Goal: Transaction & Acquisition: Book appointment/travel/reservation

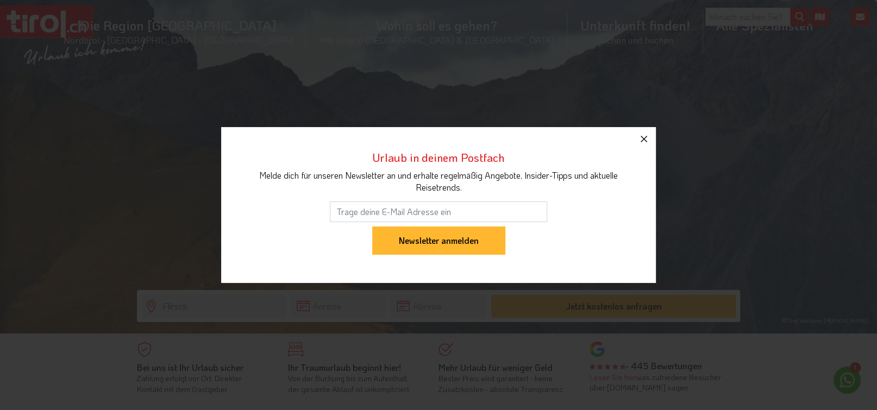
click at [644, 140] on icon "button" at bounding box center [643, 139] width 7 height 7
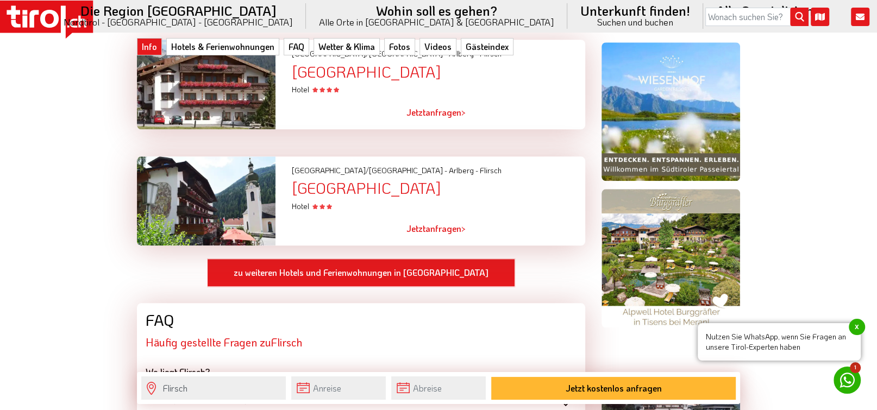
scroll to position [734, 0]
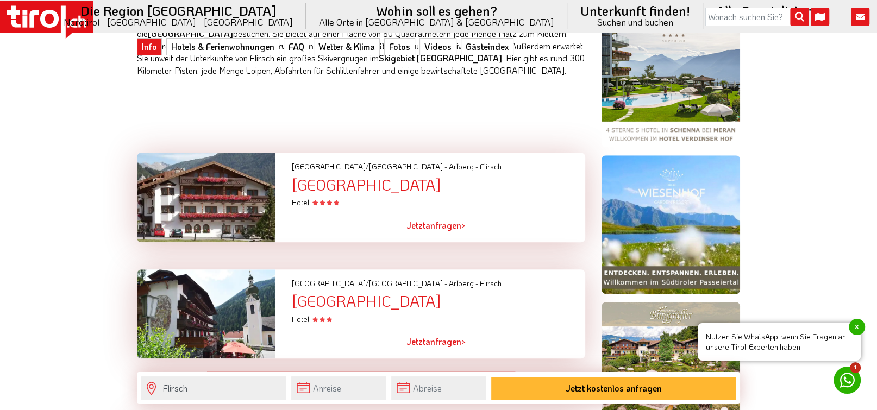
click at [211, 203] on div at bounding box center [206, 198] width 155 height 90
click at [382, 189] on div "[GEOGRAPHIC_DATA]" at bounding box center [438, 185] width 293 height 17
click at [373, 188] on div "[GEOGRAPHIC_DATA]" at bounding box center [438, 185] width 293 height 17
click at [330, 202] on icon at bounding box center [328, 202] width 5 height 5
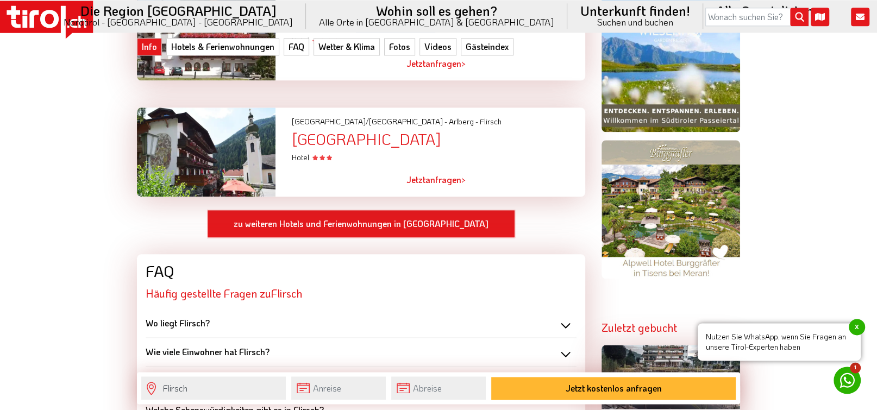
scroll to position [904, 0]
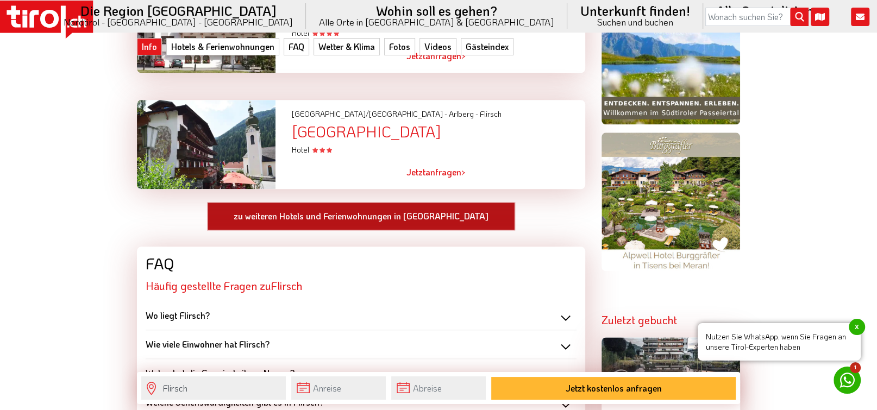
click at [322, 219] on link "zu weiteren Hotels und Ferienwohnungen in [GEOGRAPHIC_DATA]" at bounding box center [361, 216] width 308 height 28
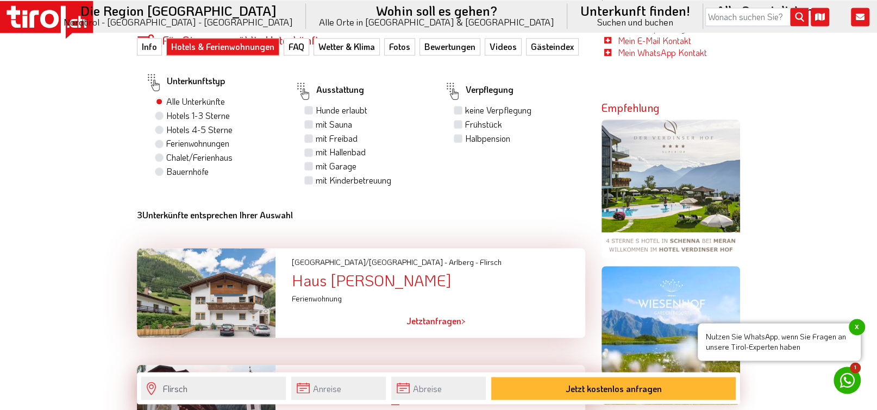
scroll to position [565, 0]
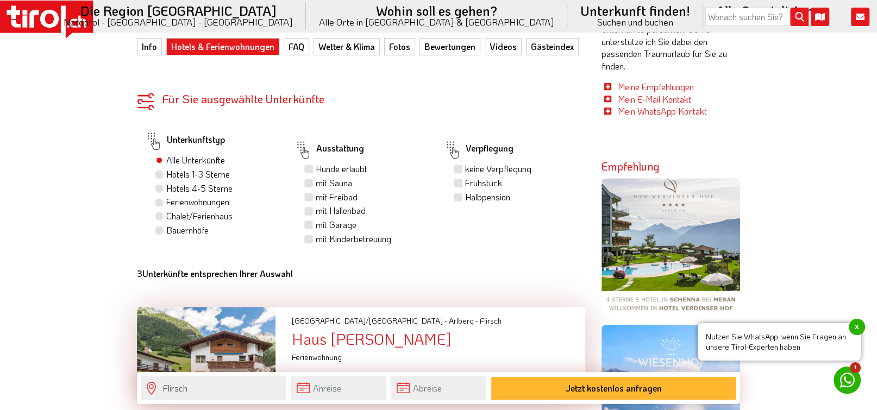
click at [316, 168] on label "Hunde erlaubt" at bounding box center [342, 169] width 52 height 12
click at [306, 168] on input "Hunde erlaubt" at bounding box center [309, 168] width 7 height 7
checkbox input "true"
click at [316, 181] on label "mit Sauna" at bounding box center [334, 183] width 36 height 12
click at [307, 181] on input "mit Sauna" at bounding box center [309, 182] width 7 height 7
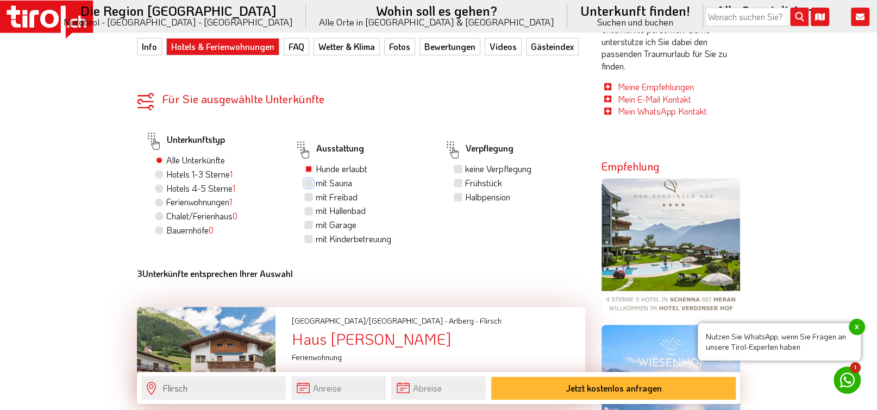
checkbox input "true"
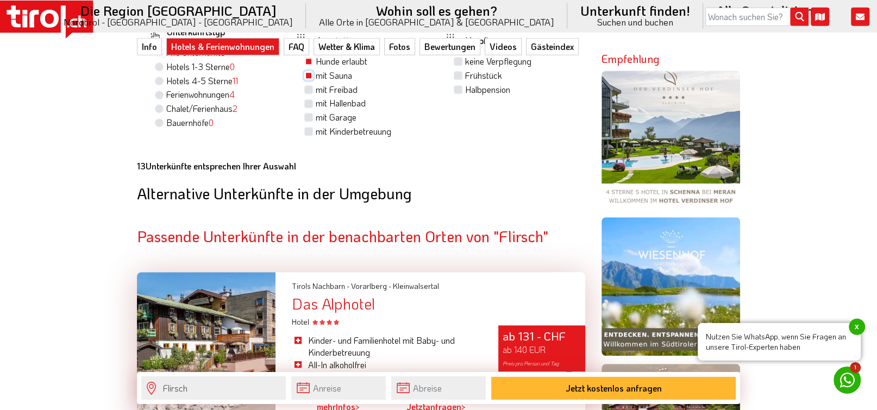
scroll to position [734, 0]
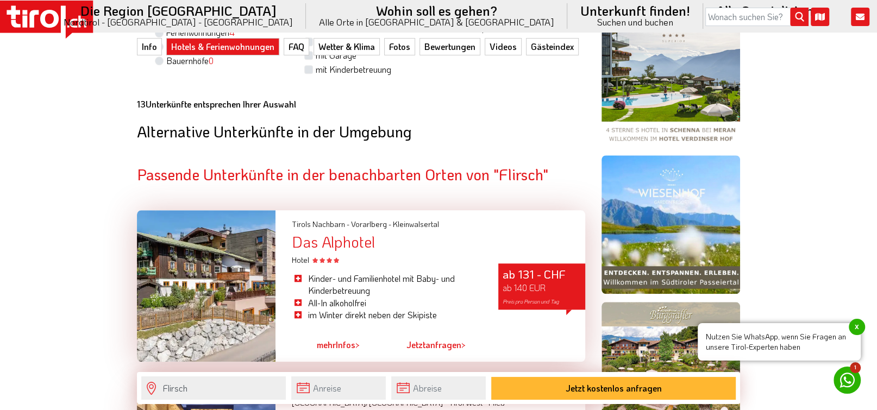
click at [329, 347] on span "mehr" at bounding box center [325, 344] width 19 height 11
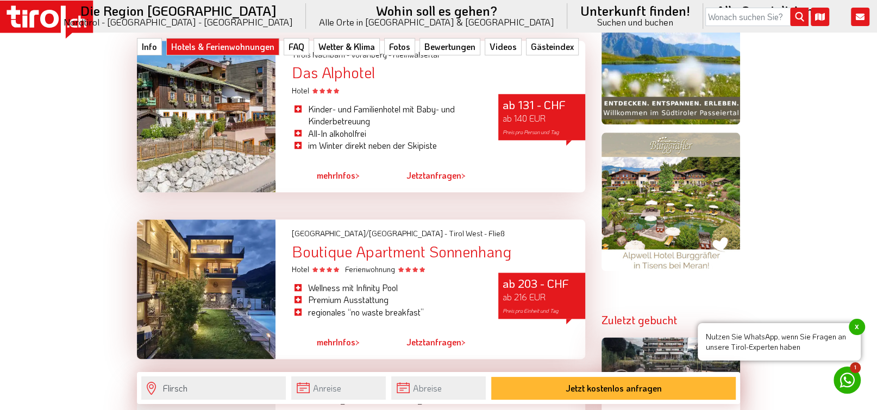
scroll to position [508, 0]
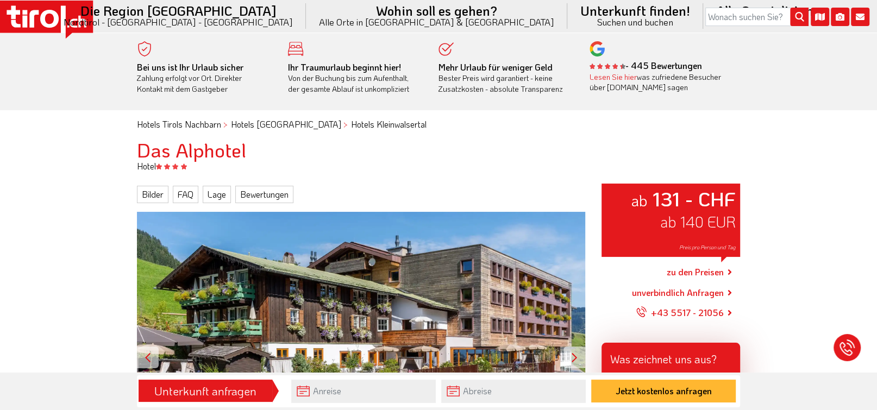
click at [369, 304] on div "ab 131 - CHF ab 140 EUR Preis pro Person und Tag" at bounding box center [361, 357] width 448 height 291
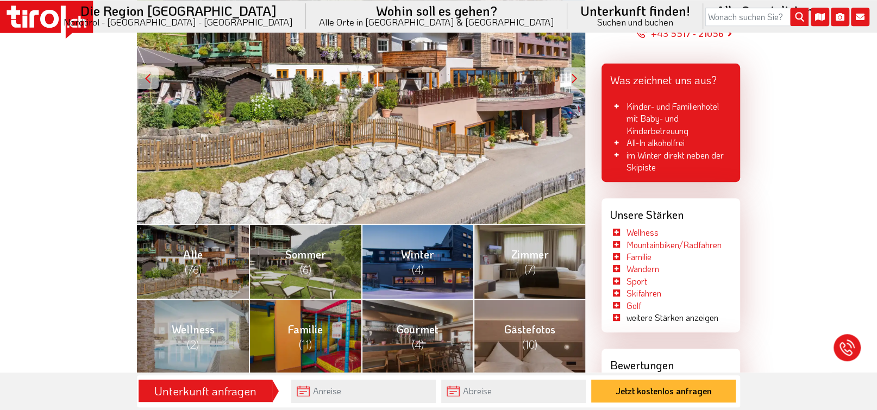
scroll to position [339, 0]
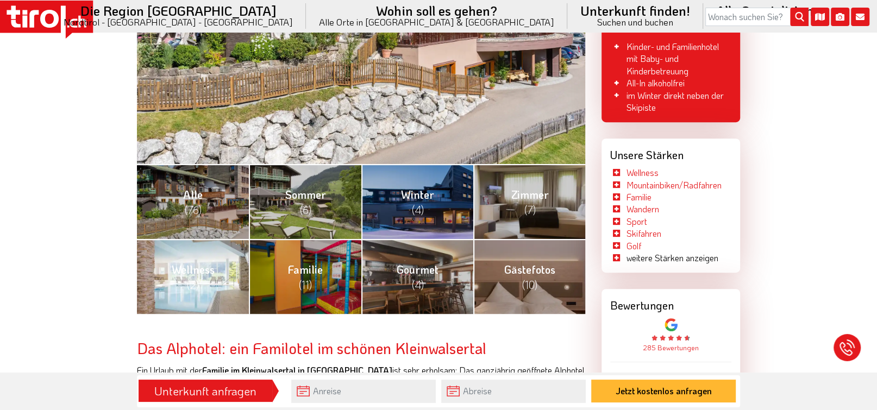
click at [193, 283] on span "(2)" at bounding box center [193, 285] width 12 height 14
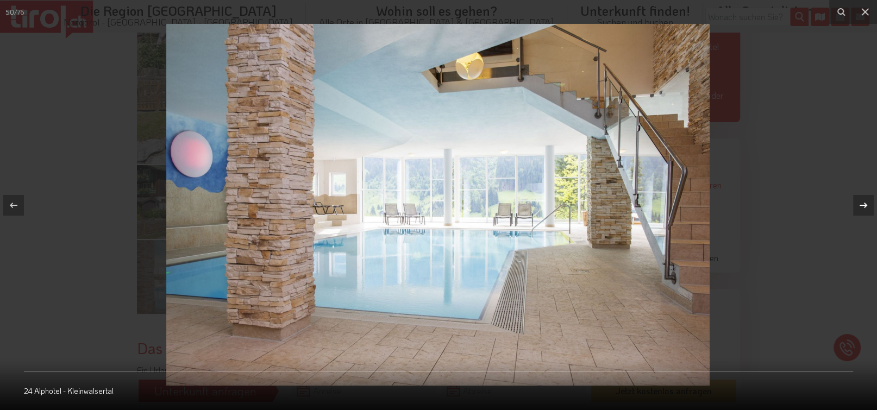
click at [863, 203] on icon at bounding box center [863, 205] width 13 height 13
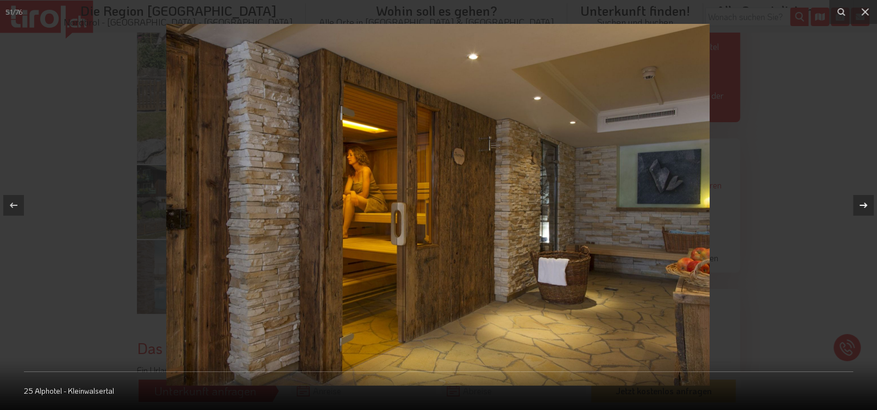
click at [863, 203] on icon at bounding box center [863, 205] width 13 height 13
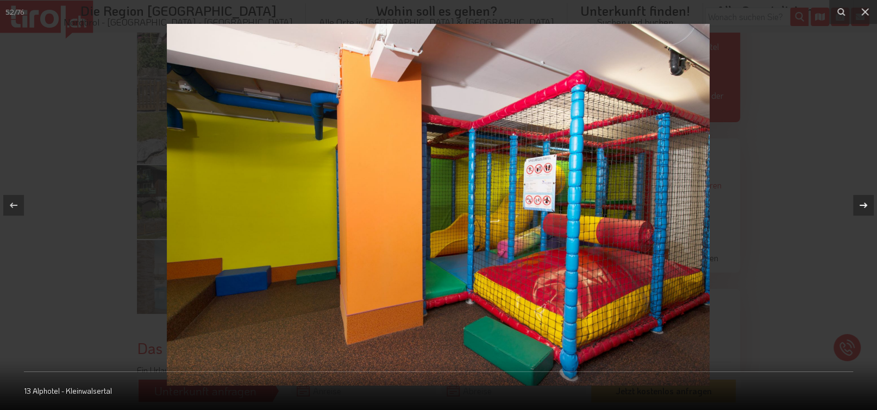
click at [863, 203] on icon at bounding box center [863, 205] width 13 height 13
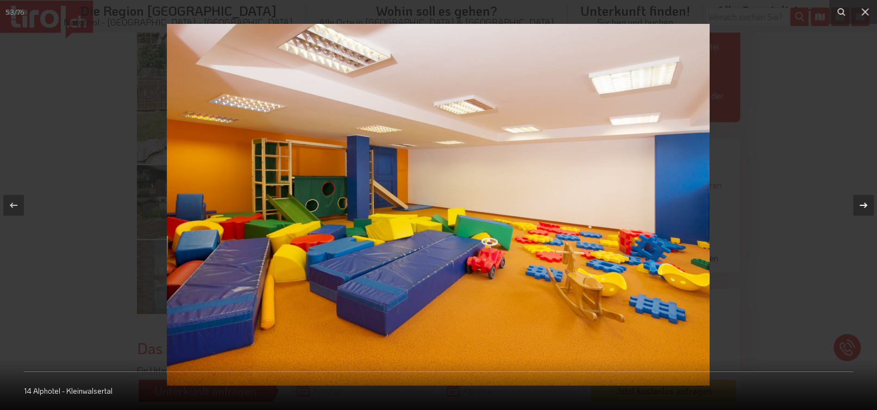
click at [863, 203] on icon at bounding box center [863, 205] width 13 height 13
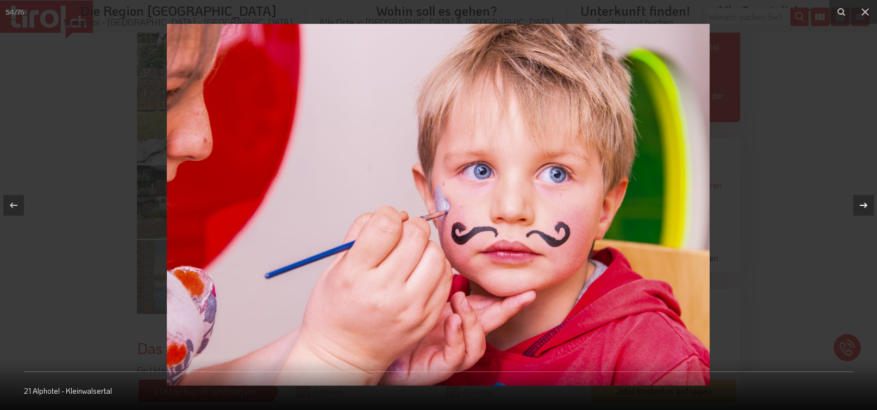
click at [863, 203] on icon at bounding box center [863, 205] width 13 height 13
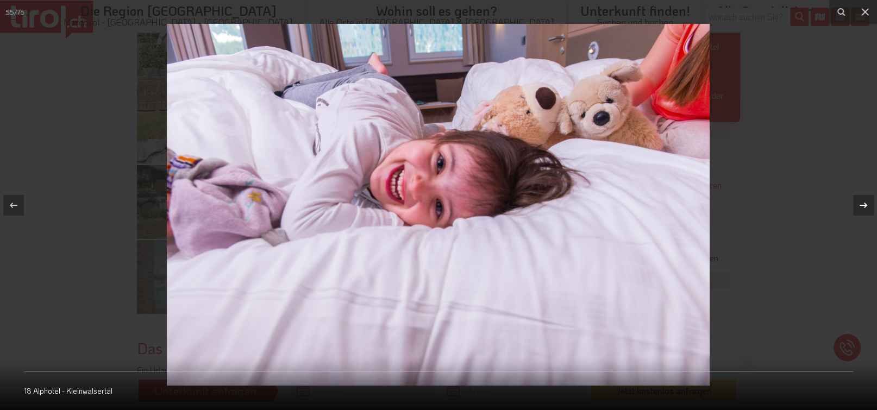
click at [863, 203] on icon at bounding box center [863, 205] width 13 height 13
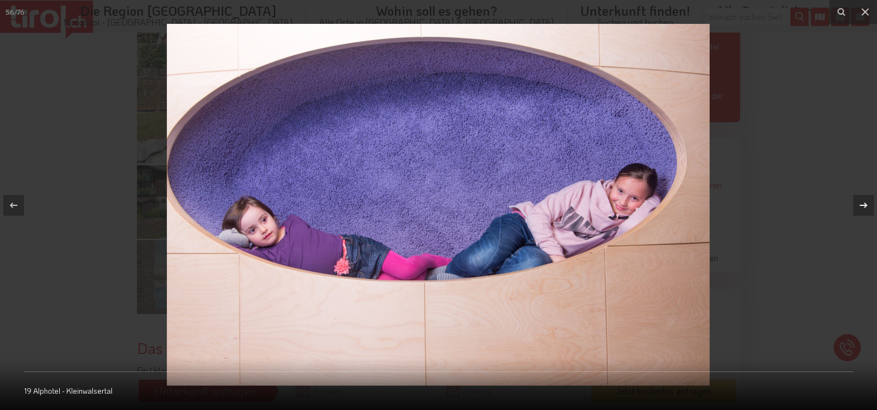
click at [858, 203] on icon at bounding box center [863, 205] width 13 height 13
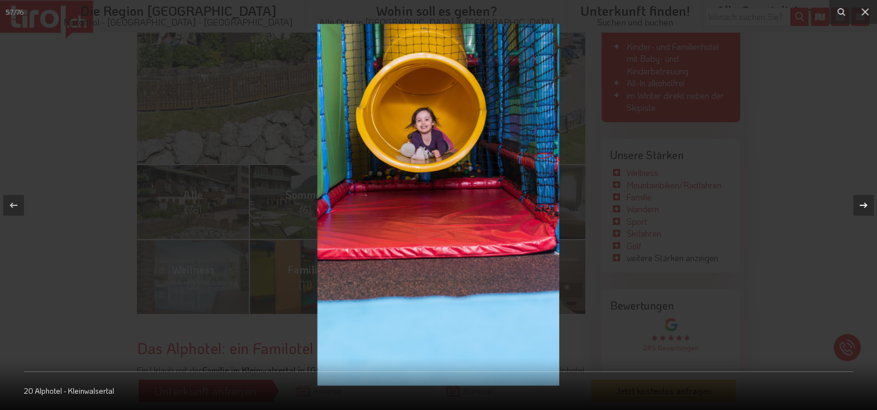
click at [858, 203] on icon at bounding box center [863, 205] width 13 height 13
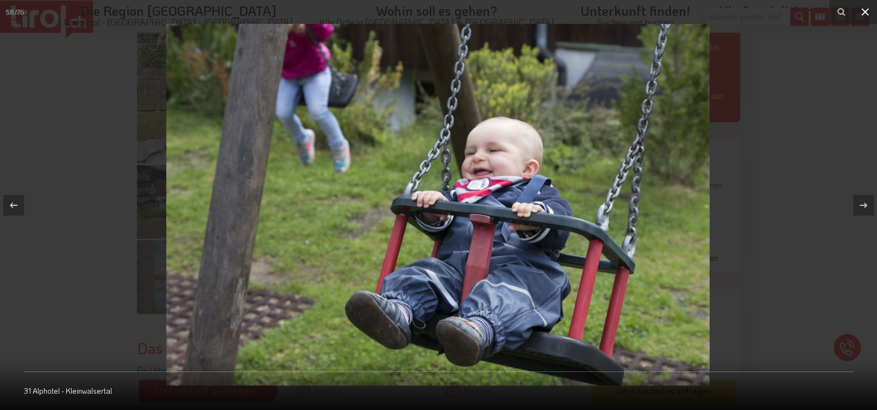
click at [867, 12] on icon at bounding box center [864, 11] width 13 height 13
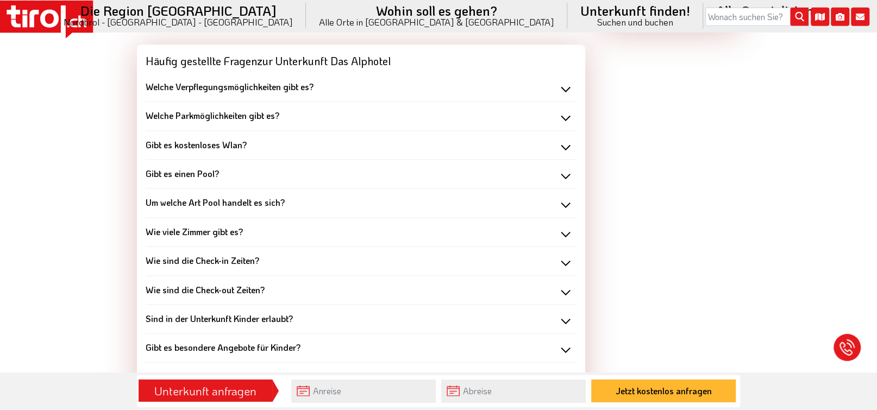
scroll to position [1073, 0]
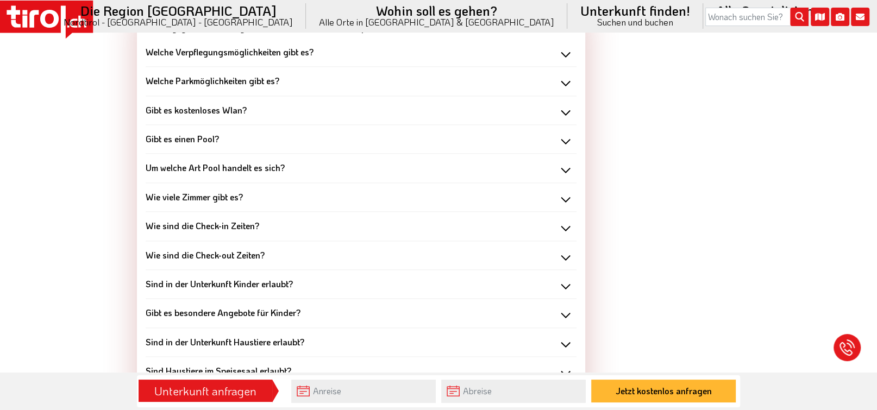
click at [565, 162] on div "Um welche Art Pool handelt es sich?" at bounding box center [361, 168] width 431 height 12
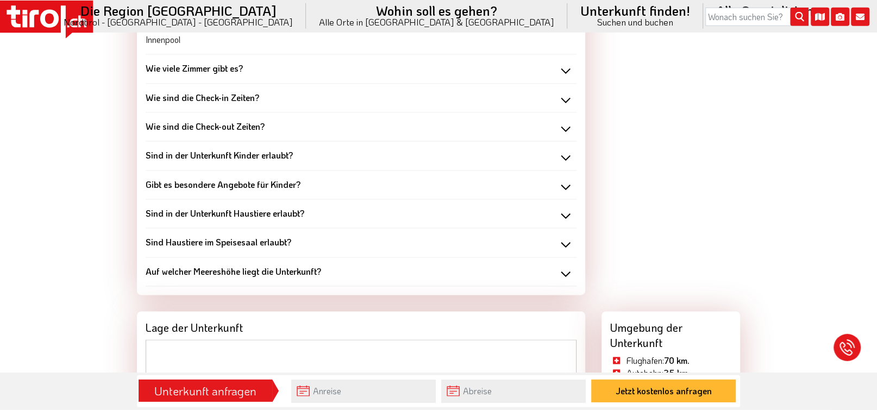
scroll to position [1243, 0]
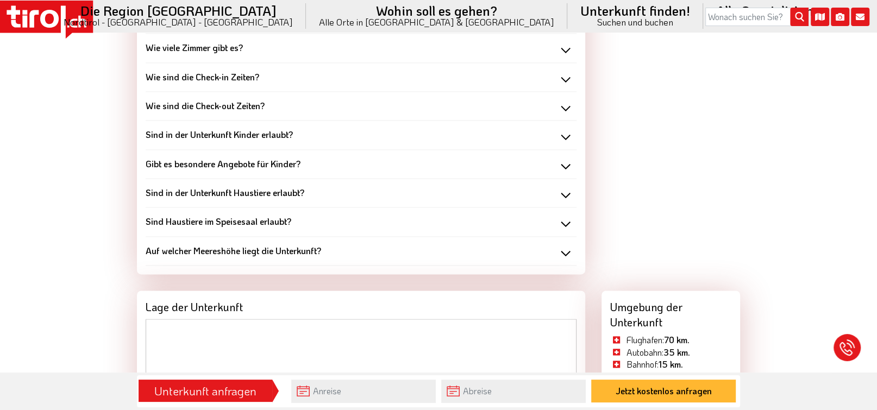
click at [565, 187] on div "Sind in der Unterkunft Haustiere erlaubt?" at bounding box center [361, 193] width 431 height 12
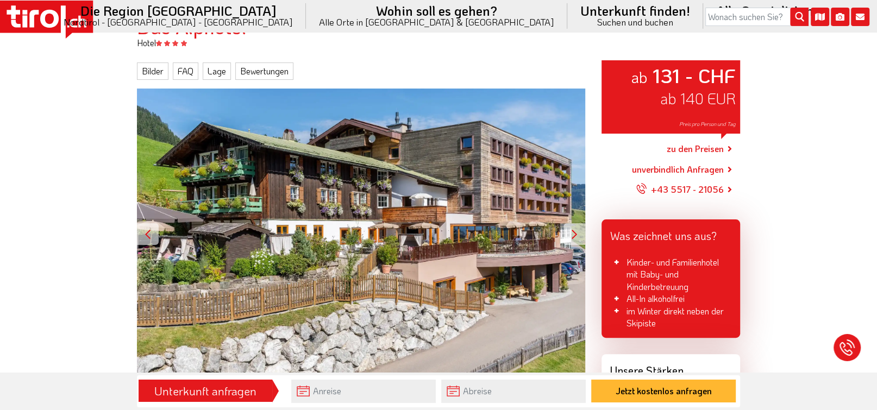
scroll to position [113, 0]
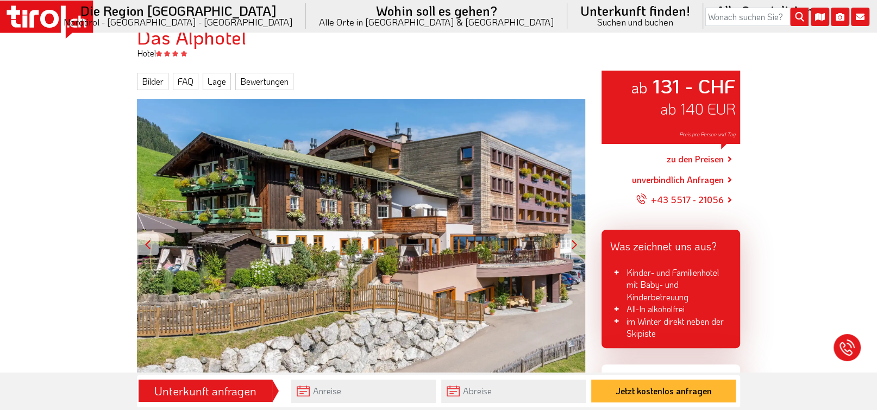
click at [574, 242] on div at bounding box center [574, 245] width 22 height 22
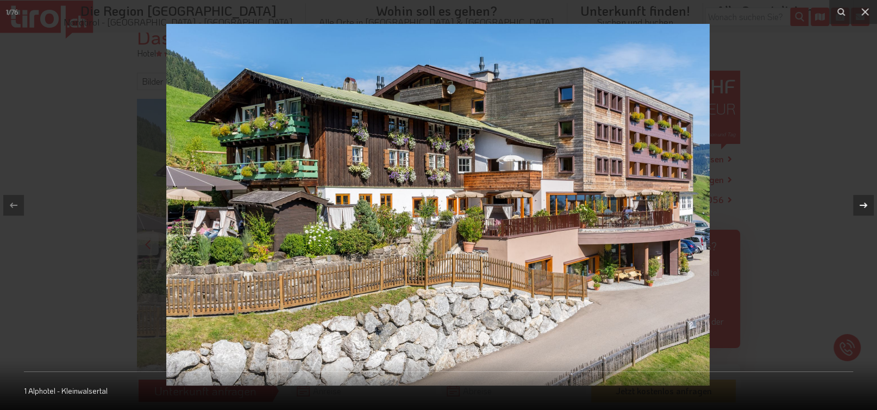
click at [862, 205] on icon at bounding box center [863, 204] width 8 height 5
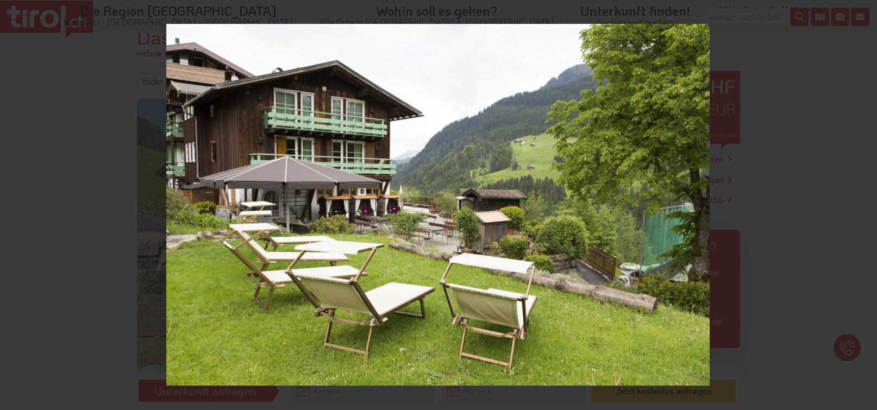
click at [862, 205] on div "2 / 76 28 Alphotel - Kleinwalsertal" at bounding box center [438, 205] width 877 height 410
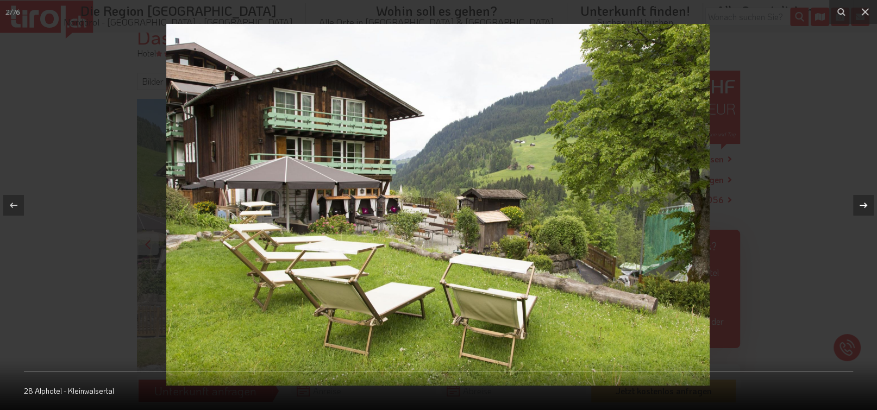
click at [861, 205] on icon at bounding box center [863, 204] width 8 height 5
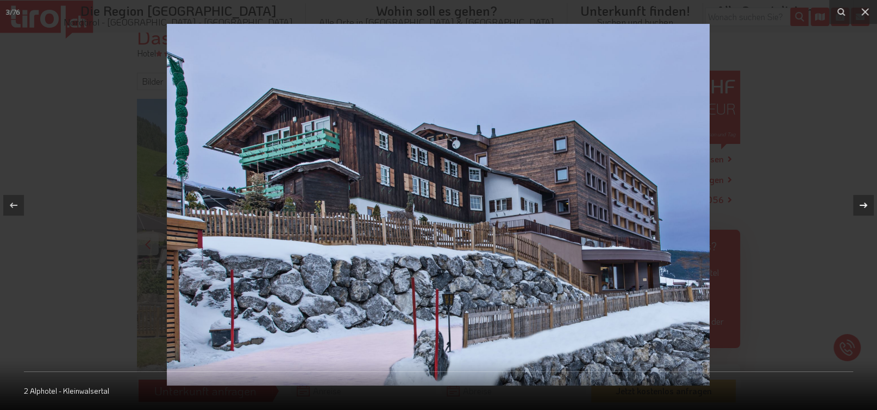
click at [861, 205] on icon at bounding box center [863, 204] width 8 height 5
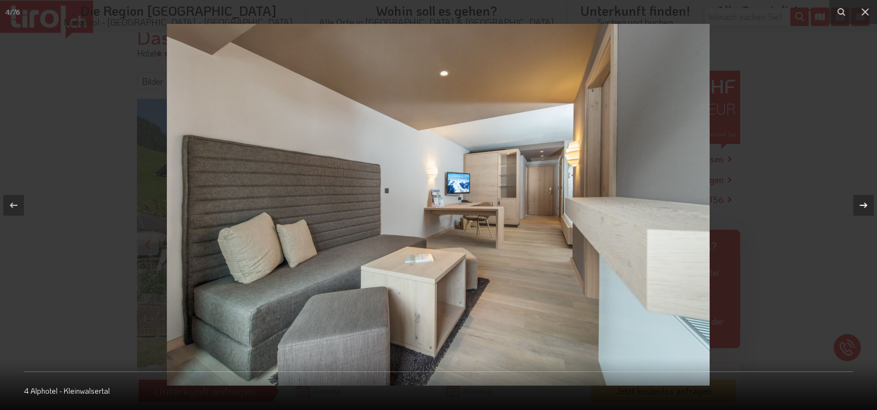
click at [861, 205] on icon at bounding box center [863, 204] width 8 height 5
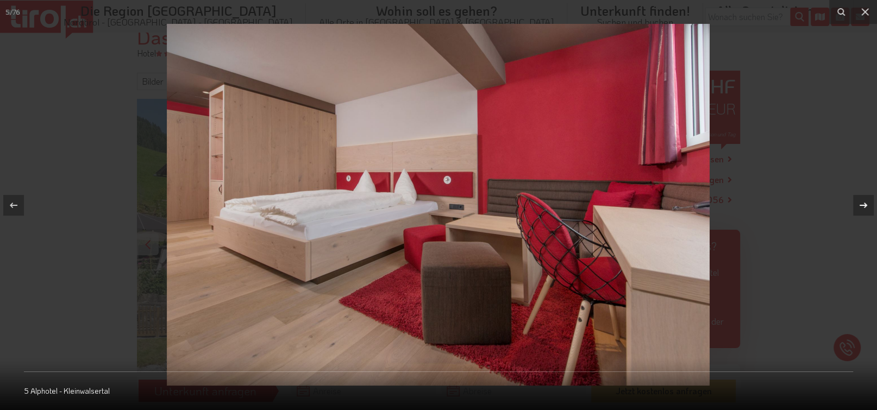
click at [861, 205] on icon at bounding box center [863, 204] width 8 height 5
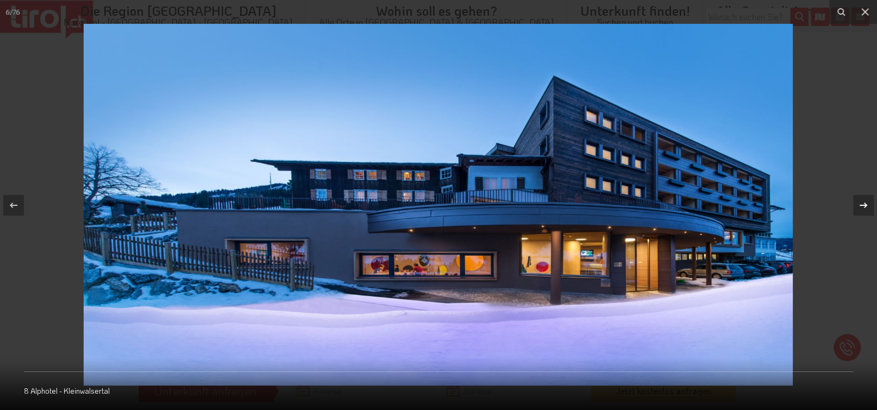
click at [861, 205] on icon at bounding box center [863, 204] width 8 height 5
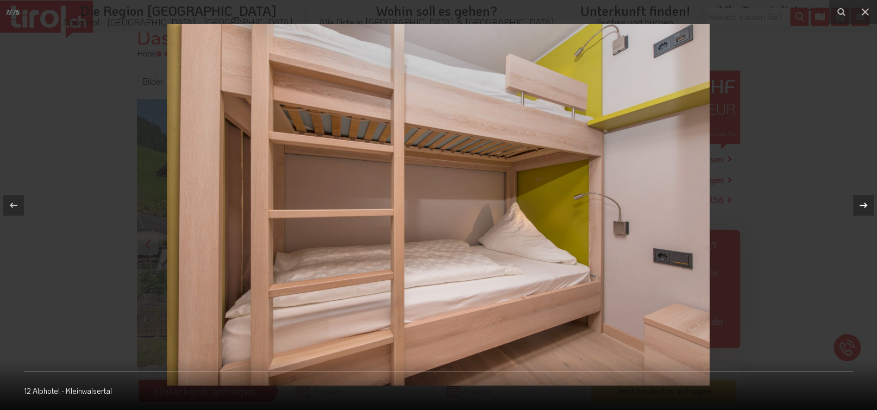
click at [861, 205] on icon at bounding box center [863, 204] width 8 height 5
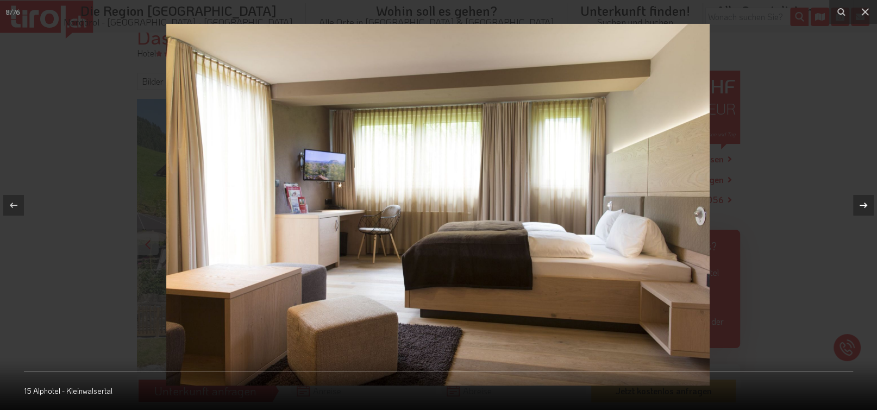
click at [861, 205] on icon at bounding box center [863, 204] width 8 height 5
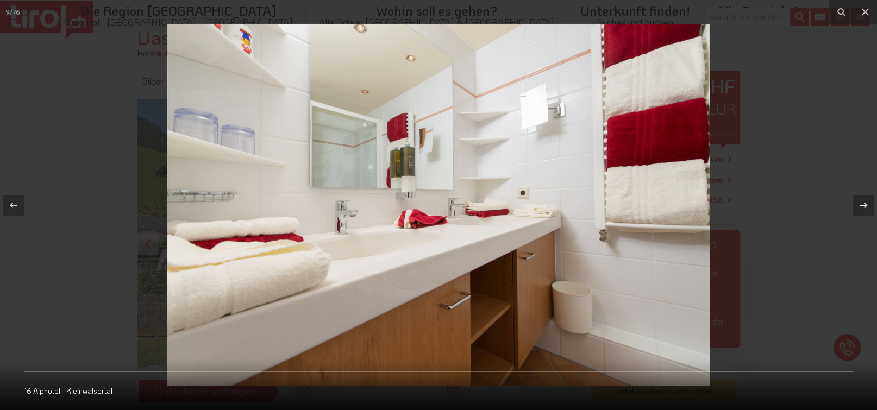
click at [861, 205] on icon at bounding box center [863, 204] width 8 height 5
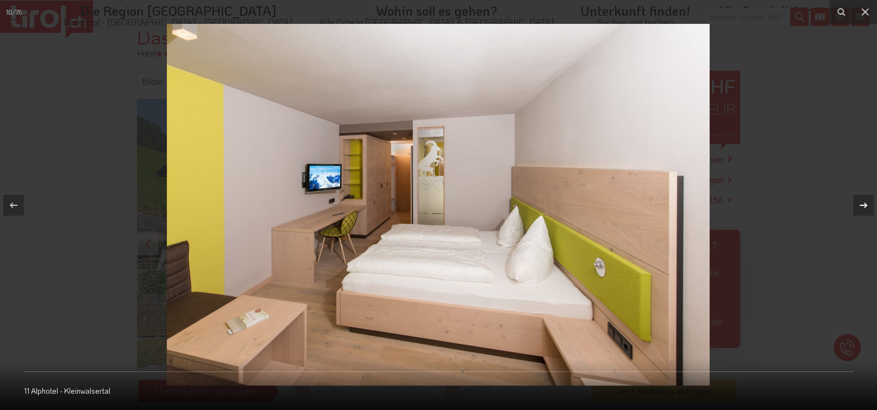
click at [861, 205] on icon at bounding box center [863, 204] width 8 height 5
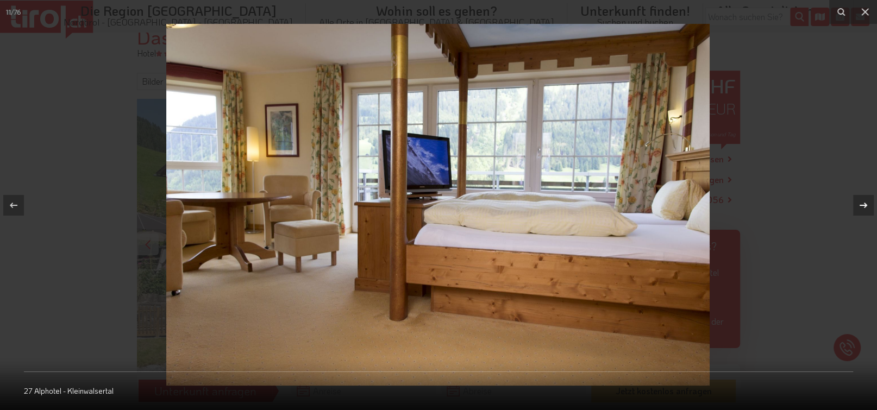
click at [861, 205] on icon at bounding box center [863, 204] width 8 height 5
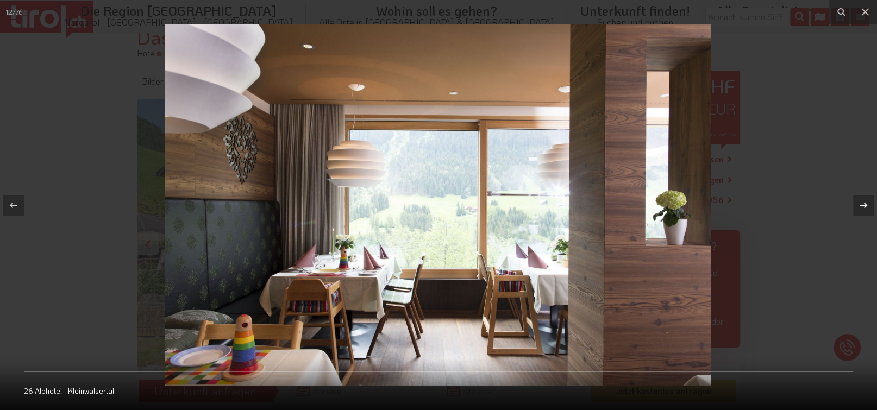
click at [862, 205] on icon at bounding box center [863, 204] width 8 height 5
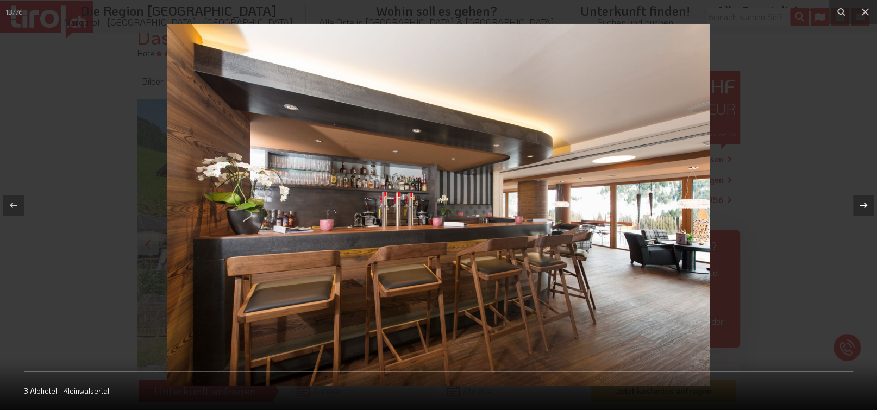
click at [862, 205] on icon at bounding box center [863, 204] width 8 height 5
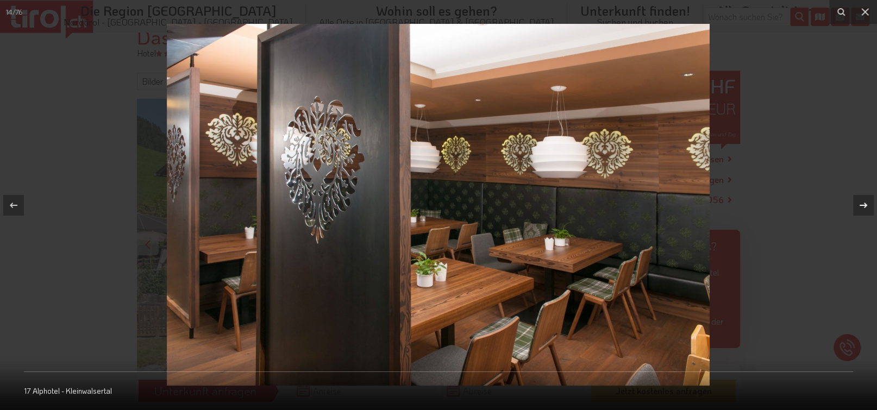
click at [862, 205] on div "14 / 76 17 Alphotel - Kleinwalsertal" at bounding box center [438, 205] width 877 height 410
click at [861, 203] on icon at bounding box center [863, 205] width 13 height 13
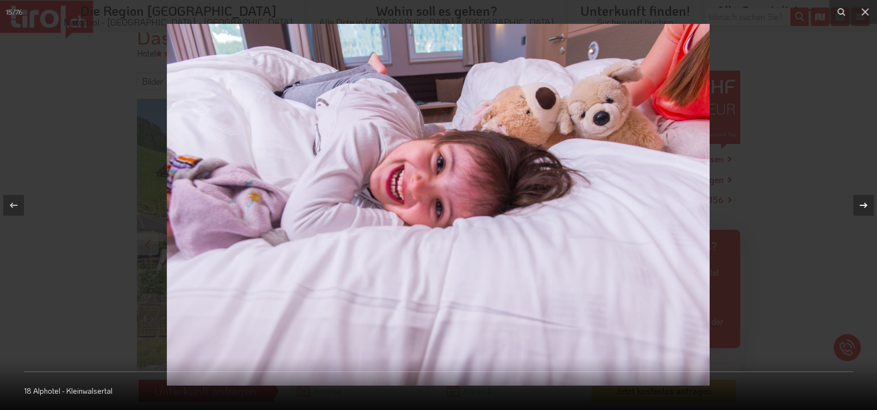
click at [861, 203] on icon at bounding box center [863, 205] width 13 height 13
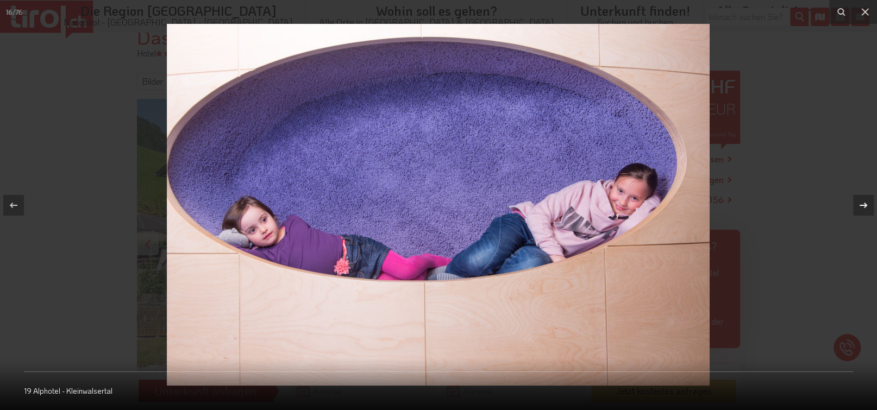
click at [861, 203] on icon at bounding box center [863, 205] width 13 height 13
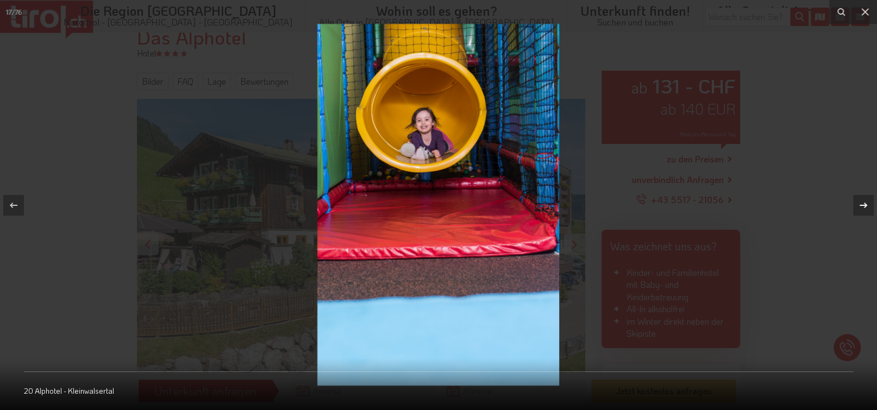
click at [861, 203] on icon at bounding box center [863, 205] width 13 height 13
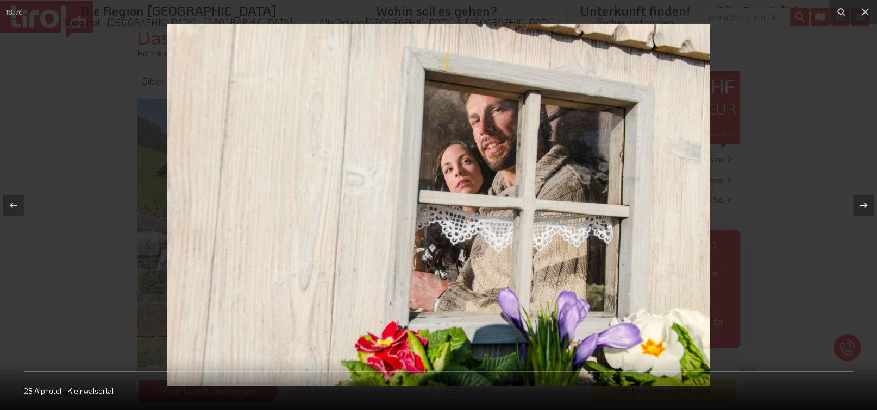
click at [861, 203] on icon at bounding box center [863, 205] width 13 height 13
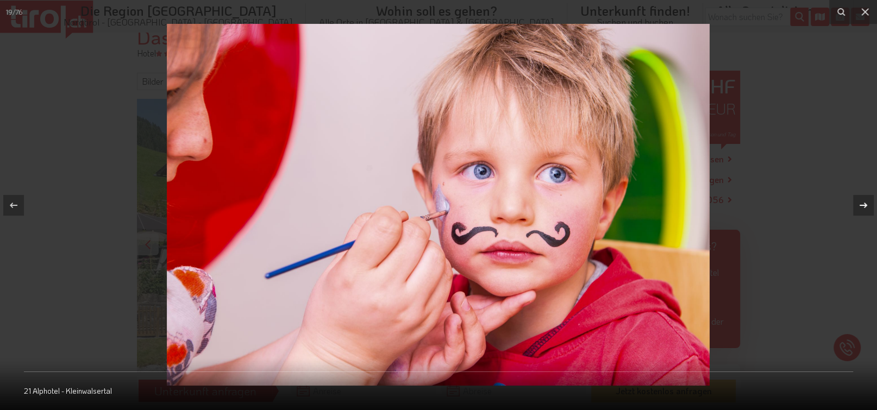
click at [861, 203] on icon at bounding box center [863, 205] width 13 height 13
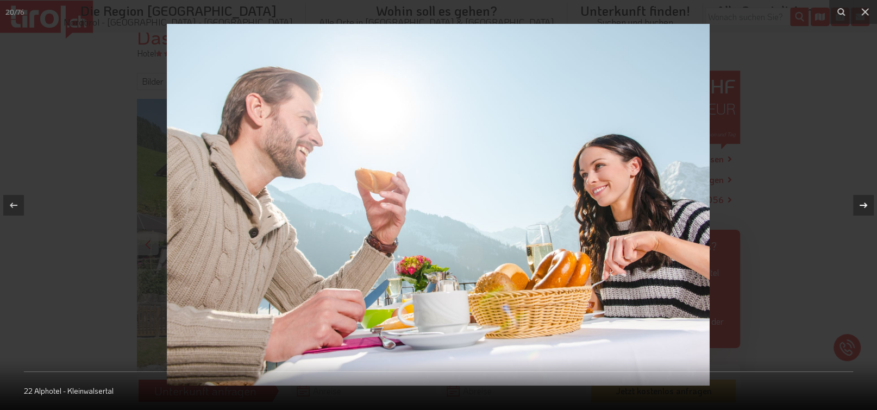
click at [861, 203] on icon at bounding box center [863, 205] width 13 height 13
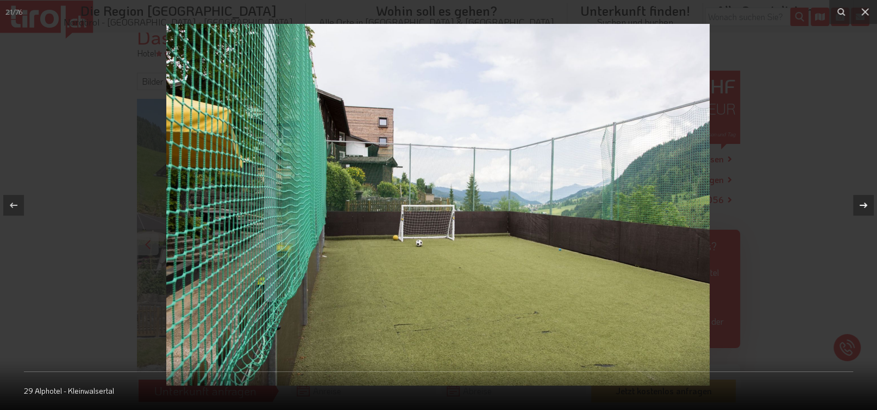
click at [861, 203] on icon at bounding box center [863, 205] width 13 height 13
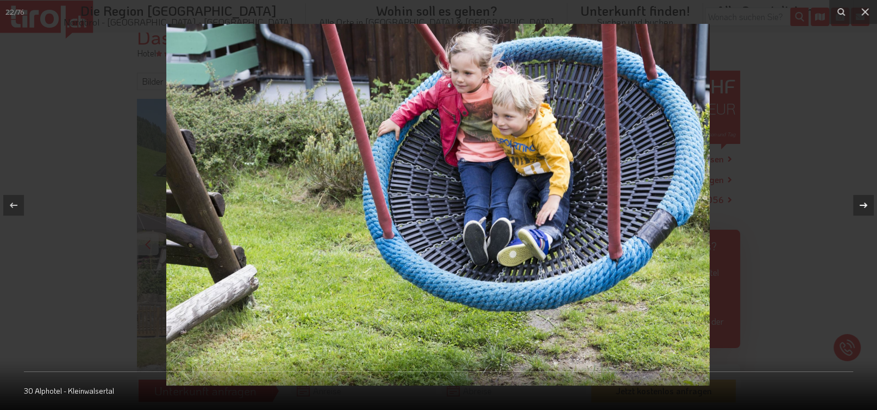
click at [861, 203] on icon at bounding box center [863, 205] width 13 height 13
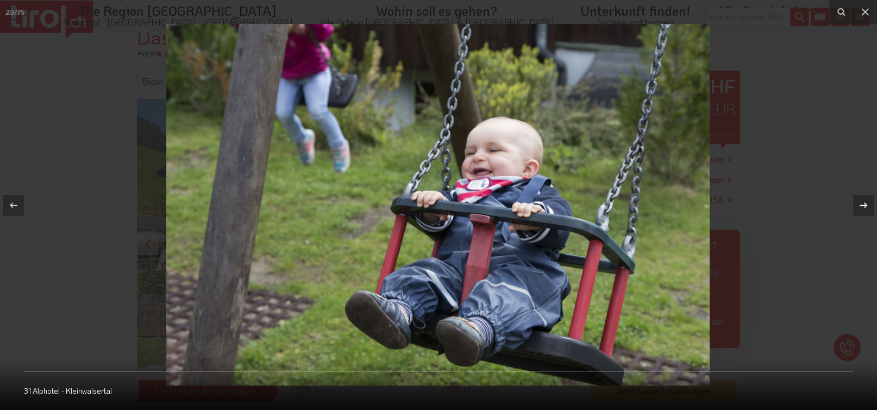
click at [861, 203] on icon at bounding box center [863, 205] width 13 height 13
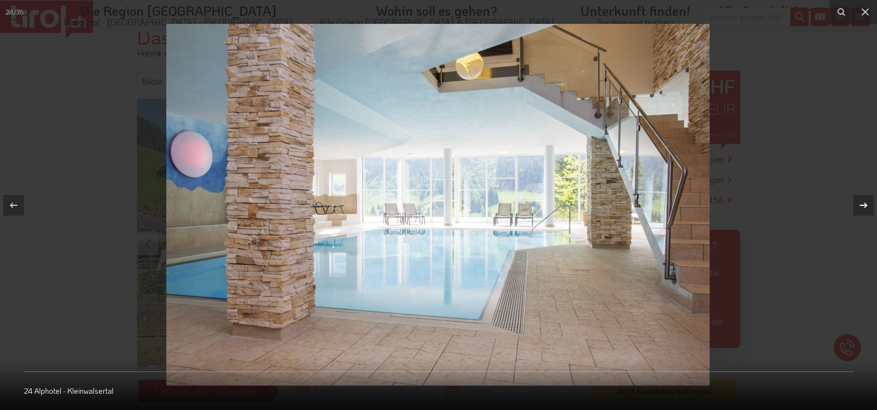
click at [861, 203] on icon at bounding box center [863, 205] width 13 height 13
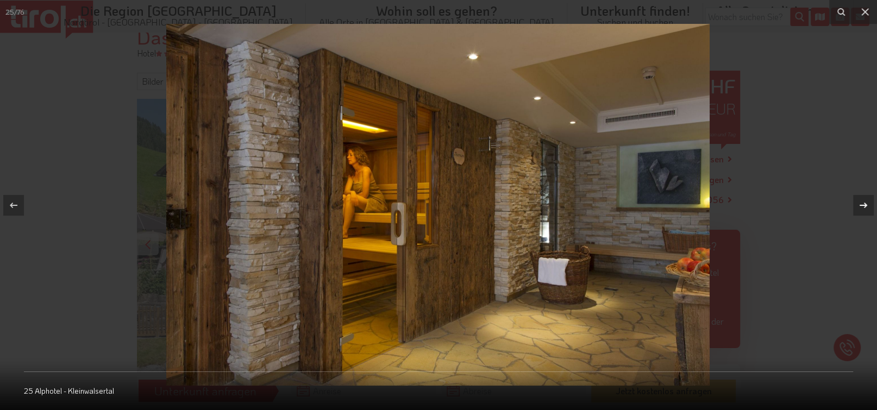
click at [861, 203] on icon at bounding box center [863, 205] width 13 height 13
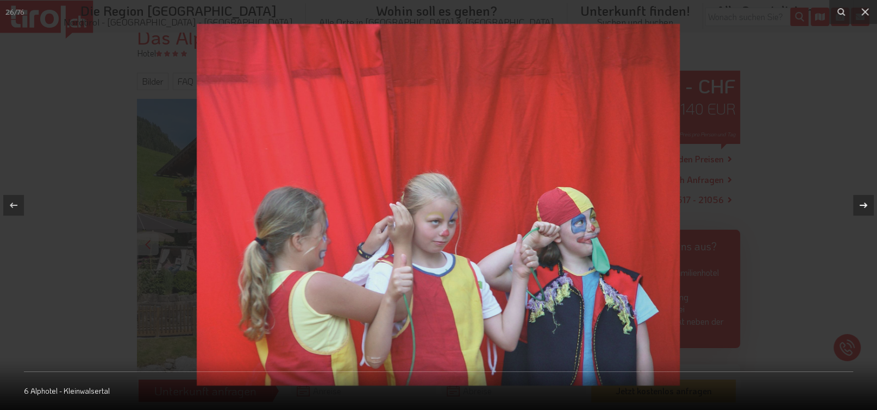
click at [861, 203] on icon at bounding box center [863, 205] width 13 height 13
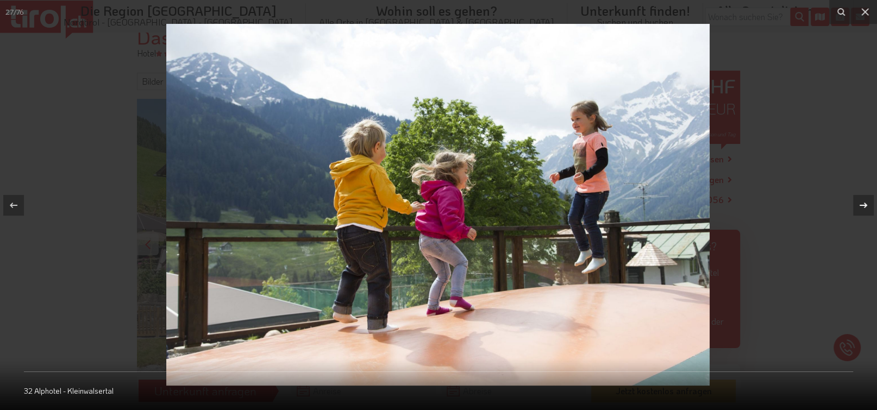
click at [861, 203] on icon at bounding box center [863, 205] width 13 height 13
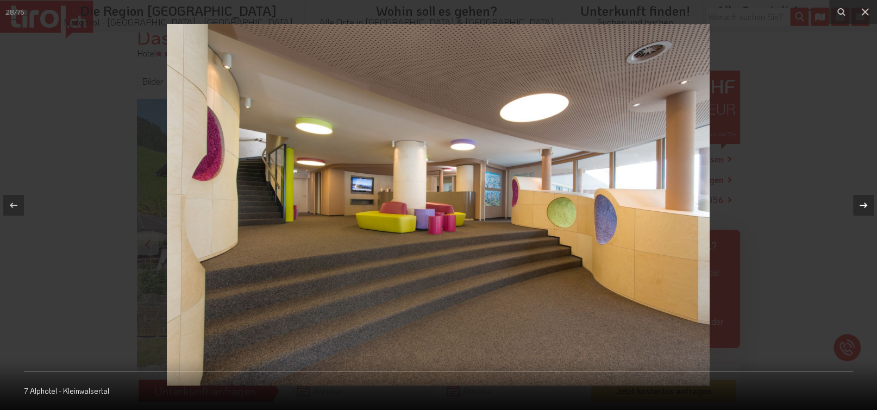
click at [861, 203] on icon at bounding box center [863, 205] width 13 height 13
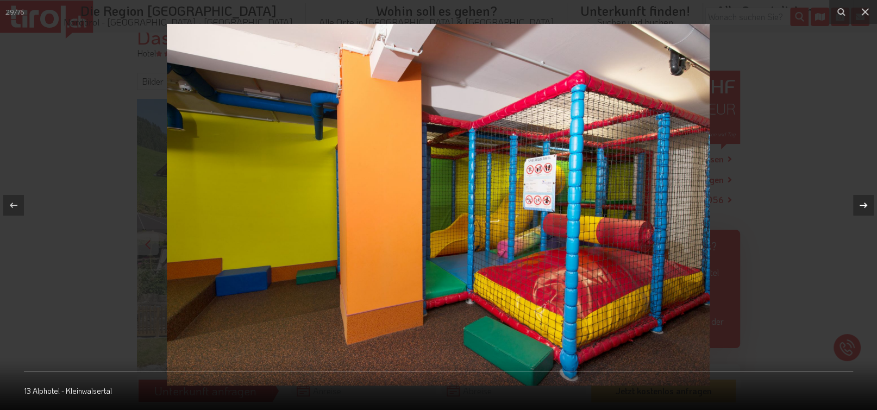
click at [861, 203] on icon at bounding box center [863, 205] width 13 height 13
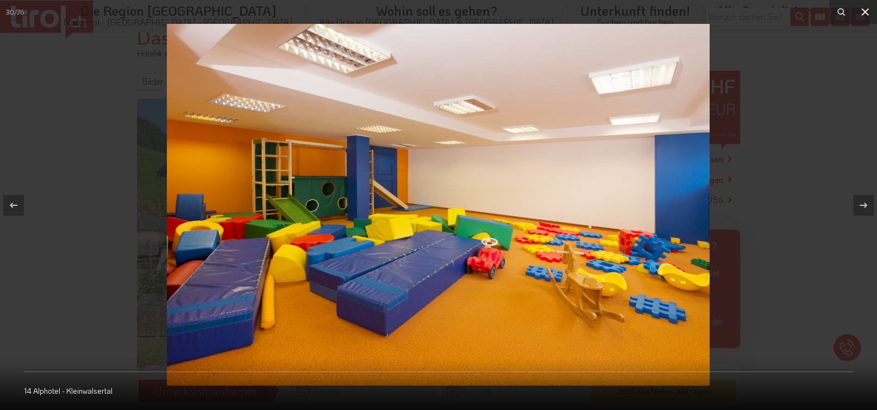
click at [863, 15] on icon at bounding box center [865, 12] width 8 height 8
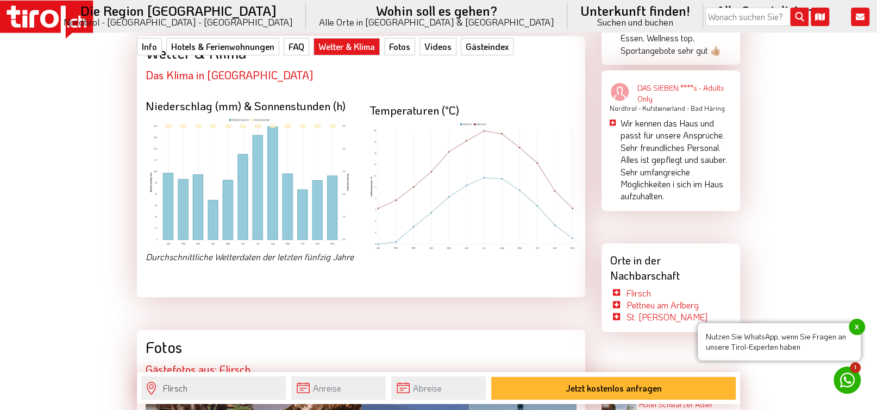
scroll to position [1582, 0]
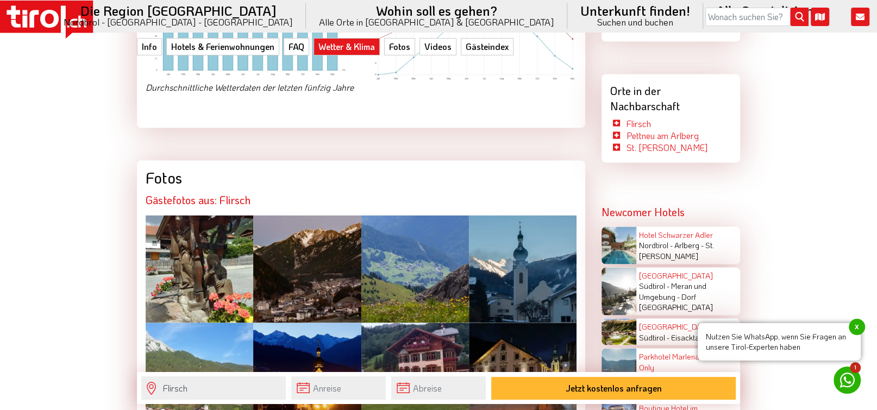
click at [199, 279] on div at bounding box center [200, 269] width 108 height 108
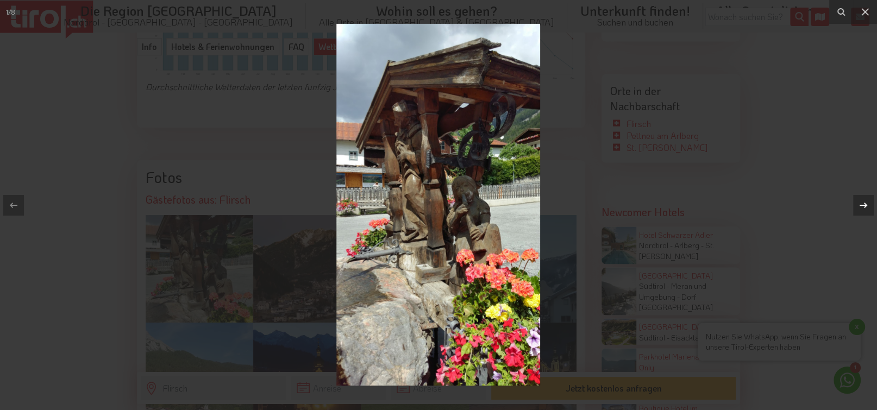
click at [866, 206] on icon at bounding box center [863, 204] width 8 height 5
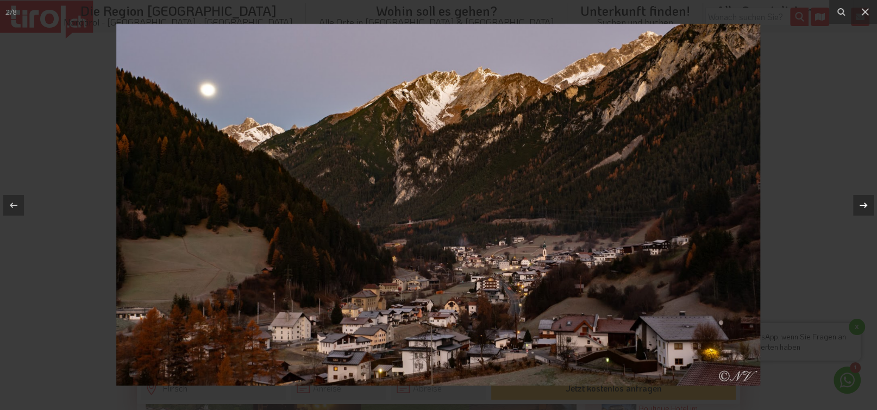
click at [865, 205] on div "2 / 8" at bounding box center [438, 205] width 877 height 410
click at [860, 204] on icon at bounding box center [863, 205] width 13 height 13
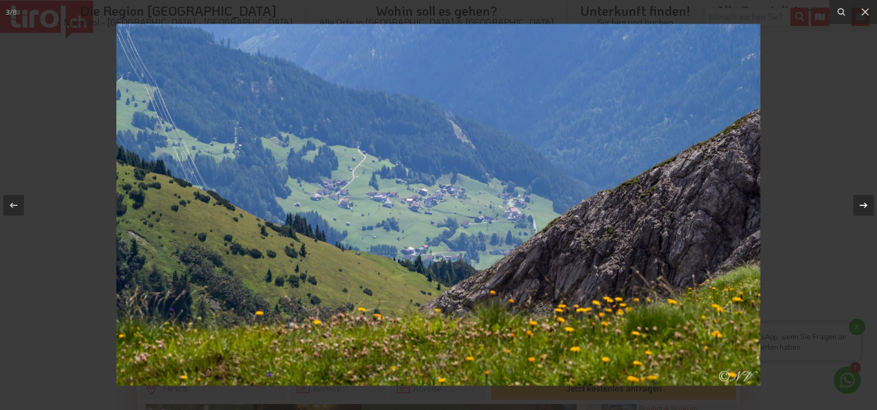
click at [860, 204] on div "3 / 8" at bounding box center [438, 205] width 877 height 410
click at [863, 205] on icon at bounding box center [863, 204] width 8 height 5
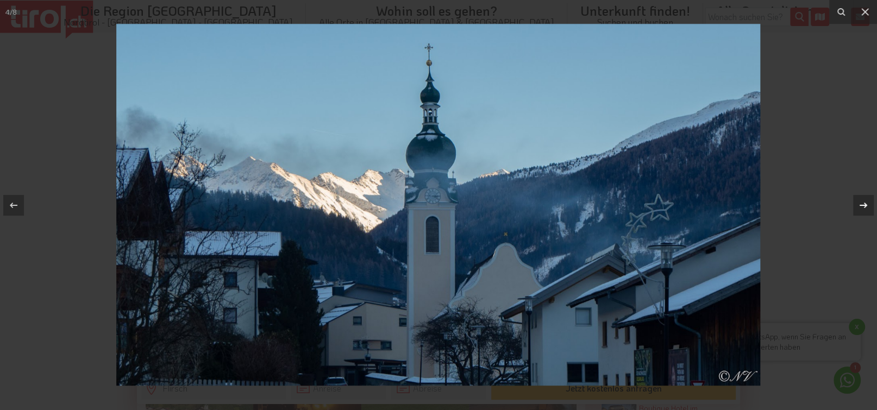
click at [861, 205] on icon at bounding box center [863, 204] width 8 height 5
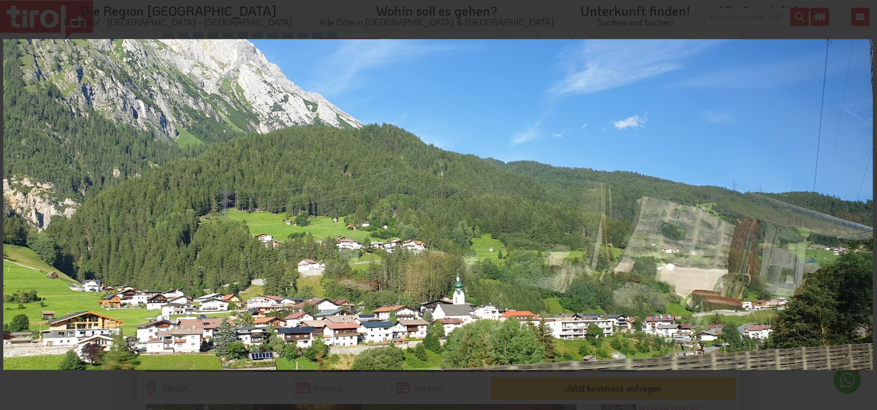
click at [860, 204] on icon at bounding box center [863, 205] width 13 height 13
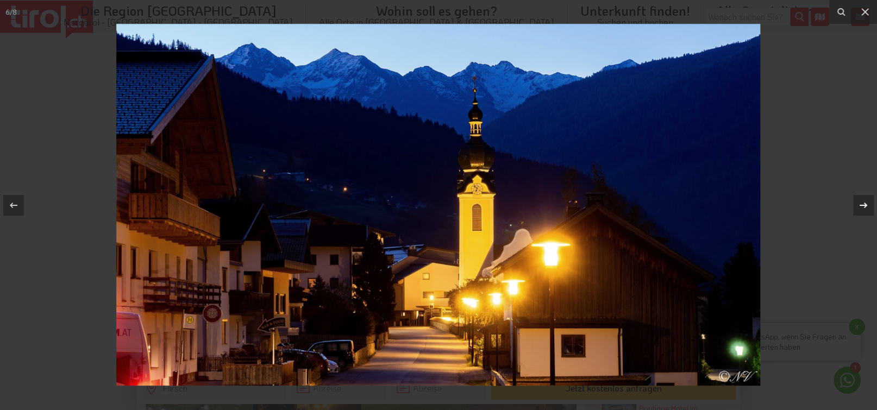
click at [860, 203] on icon at bounding box center [863, 205] width 13 height 13
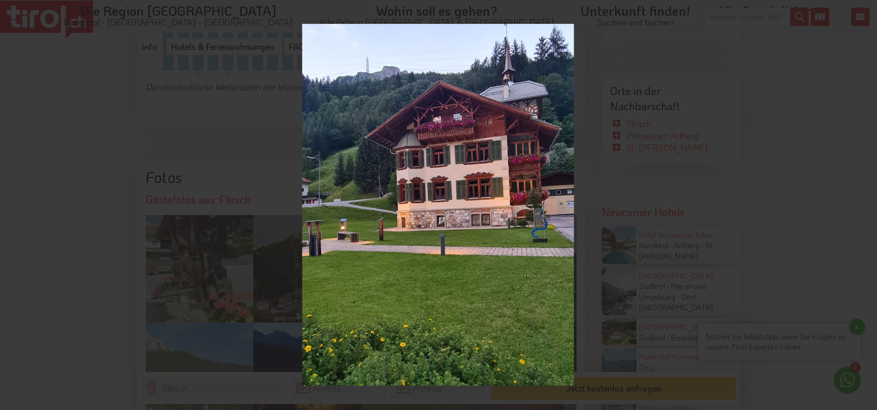
click at [860, 203] on div "7 / 8" at bounding box center [438, 205] width 877 height 410
click at [863, 204] on icon at bounding box center [863, 205] width 13 height 13
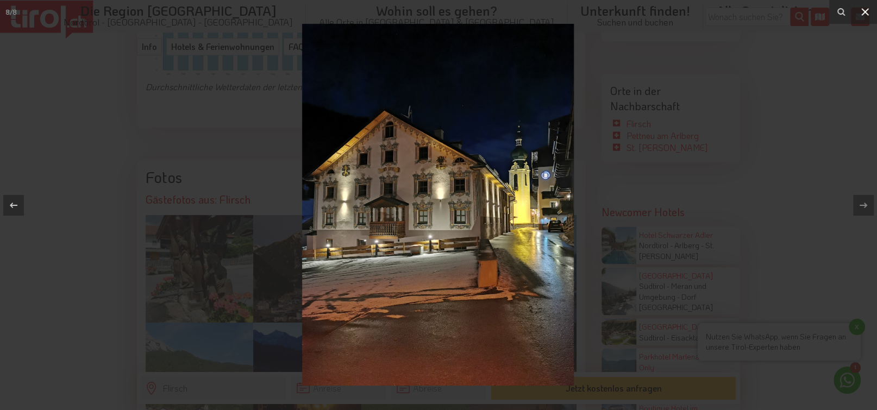
click at [864, 12] on icon at bounding box center [865, 12] width 8 height 8
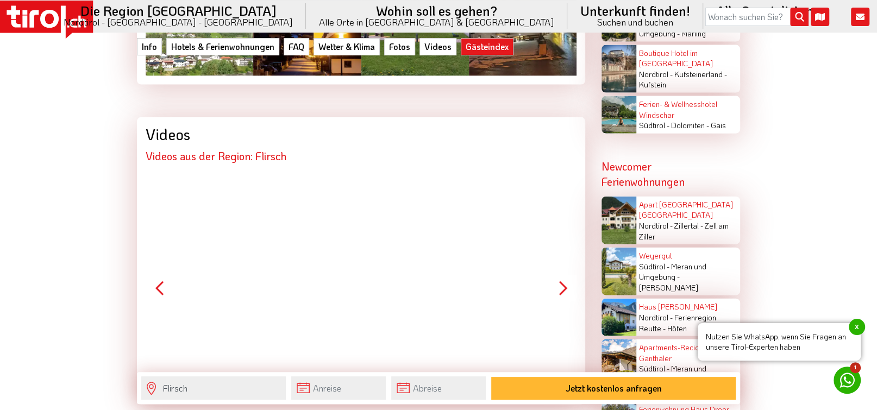
scroll to position [1808, 0]
